Goal: Register for event/course

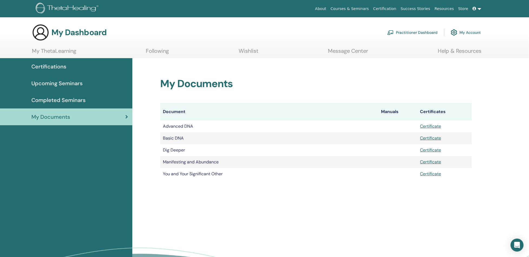
click at [471, 32] on link "My Account" at bounding box center [466, 33] width 30 height 12
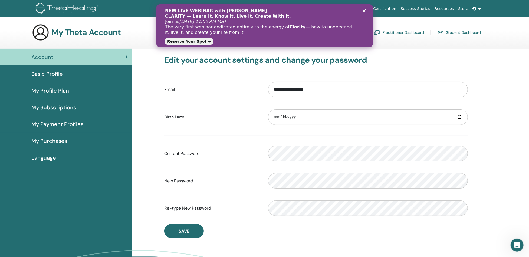
click at [58, 73] on span "Basic Profile" at bounding box center [46, 74] width 31 height 8
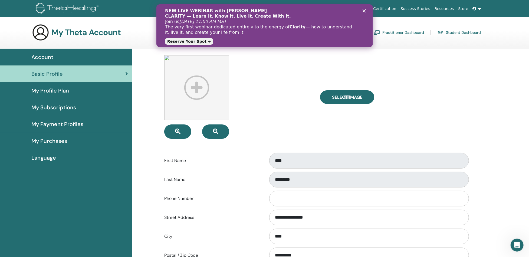
click at [60, 105] on span "My Subscriptions" at bounding box center [53, 107] width 45 height 8
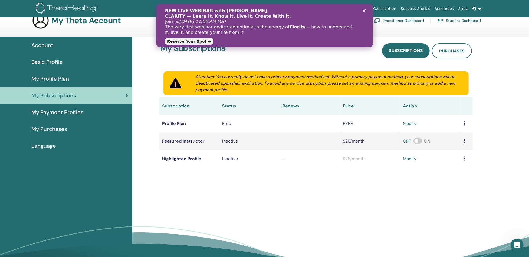
scroll to position [18, 0]
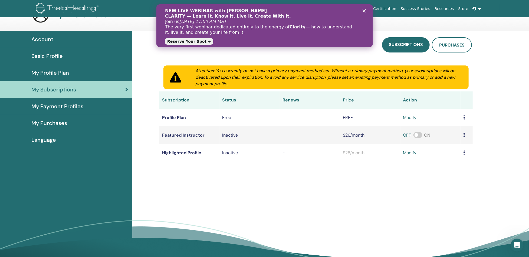
click at [44, 37] on span "Account" at bounding box center [42, 39] width 22 height 8
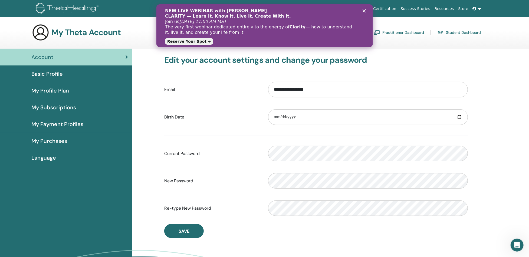
click at [456, 32] on link "Student Dashboard" at bounding box center [459, 32] width 44 height 9
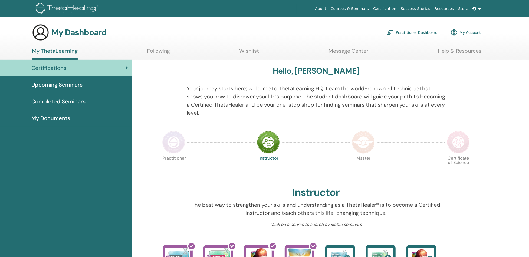
click at [77, 84] on span "Upcoming Seminars" at bounding box center [56, 85] width 51 height 8
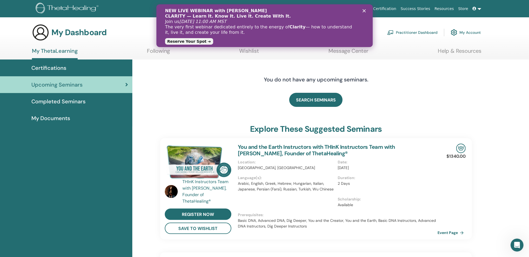
click at [62, 119] on span "My Documents" at bounding box center [50, 118] width 39 height 8
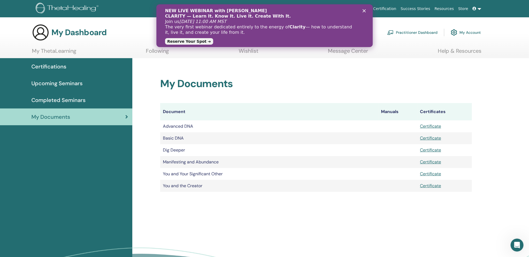
click at [60, 67] on span "Certifications" at bounding box center [48, 66] width 35 height 8
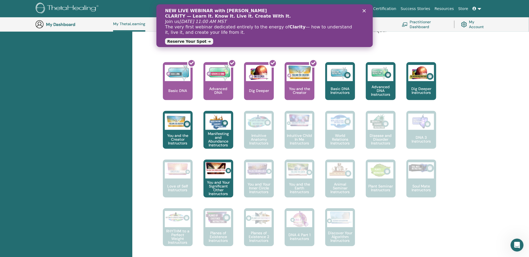
scroll to position [194, 0]
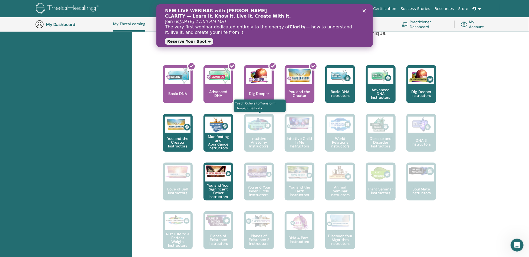
click at [264, 141] on p "Intuitive Anatomy Instructors" at bounding box center [259, 142] width 30 height 11
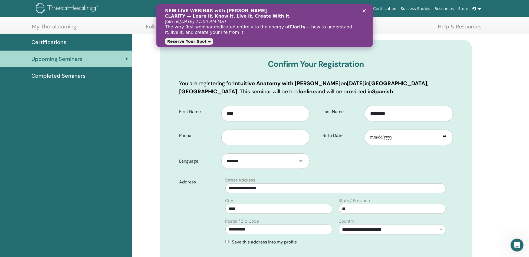
scroll to position [36, 0]
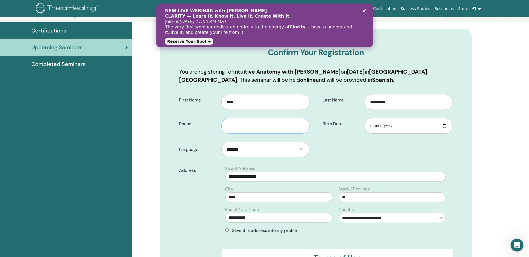
click at [289, 124] on input "text" at bounding box center [265, 126] width 88 height 16
type input "**********"
click at [393, 148] on form "**********" at bounding box center [316, 207] width 282 height 234
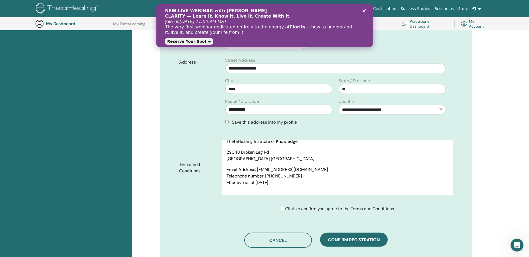
scroll to position [2260, 0]
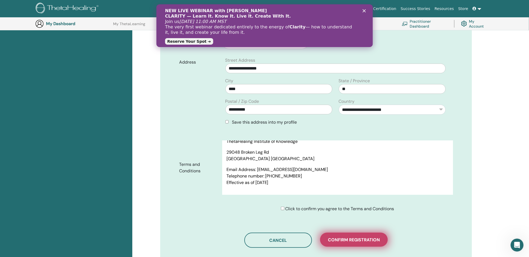
click at [381, 240] on button "Confirm registration" at bounding box center [354, 240] width 68 height 14
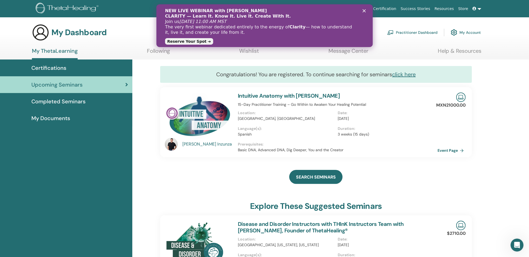
click at [363, 8] on div "NEW LIVE WEBINAR with Vianna Stibal CLARITY — Learn It. Know It. Live It. Creat…" at bounding box center [264, 25] width 199 height 38
click at [363, 10] on polygon "Close" at bounding box center [363, 10] width 3 height 3
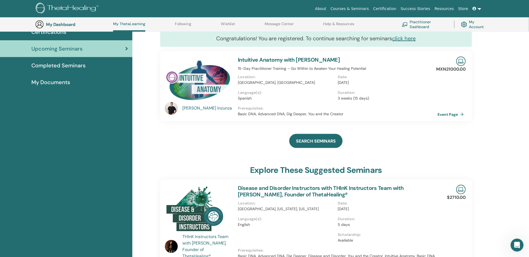
scroll to position [50, 0]
click at [450, 113] on link "Event Page" at bounding box center [452, 115] width 28 height 8
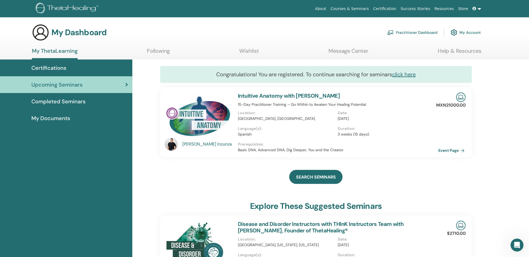
click at [453, 149] on link "Event Page" at bounding box center [452, 150] width 28 height 8
